Goal: Learn about a topic

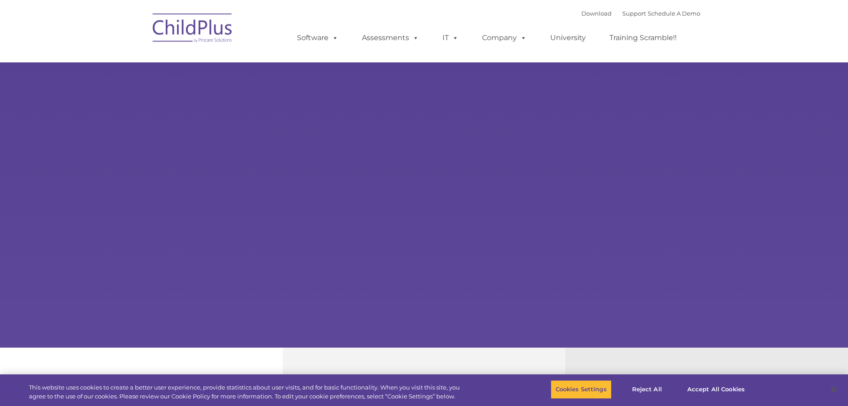
type input ""
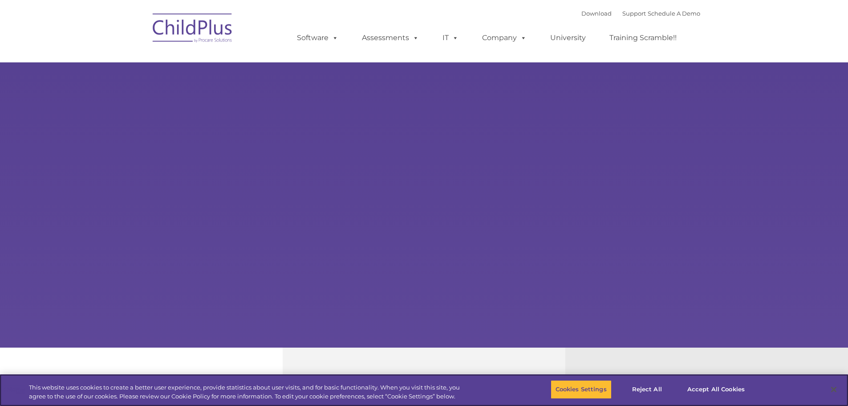
select select "MEDIUM"
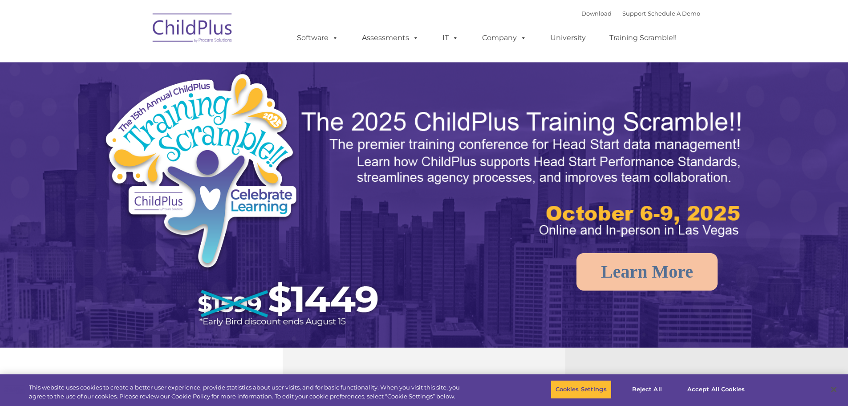
select select "MEDIUM"
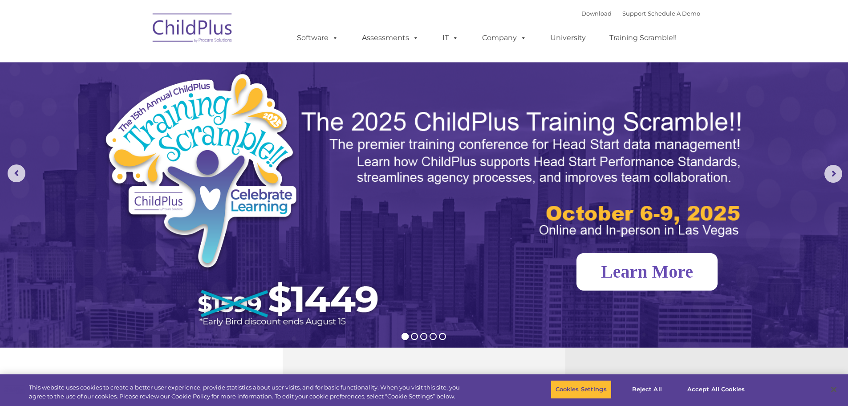
click at [685, 275] on link "Learn More" at bounding box center [647, 271] width 141 height 37
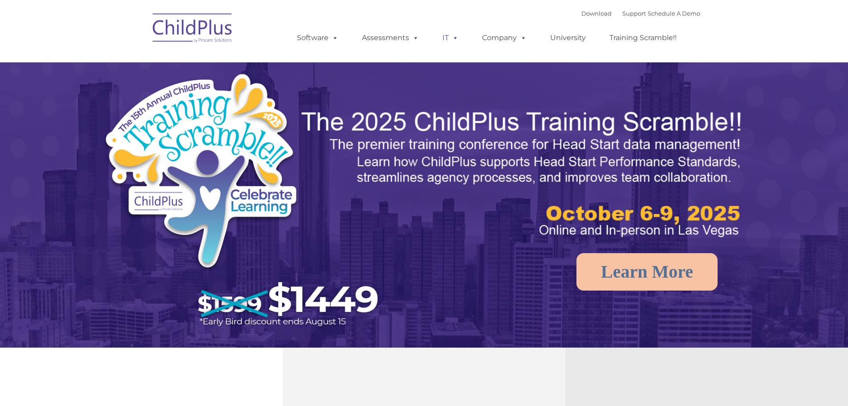
select select "MEDIUM"
